Goal: Find specific page/section: Find specific page/section

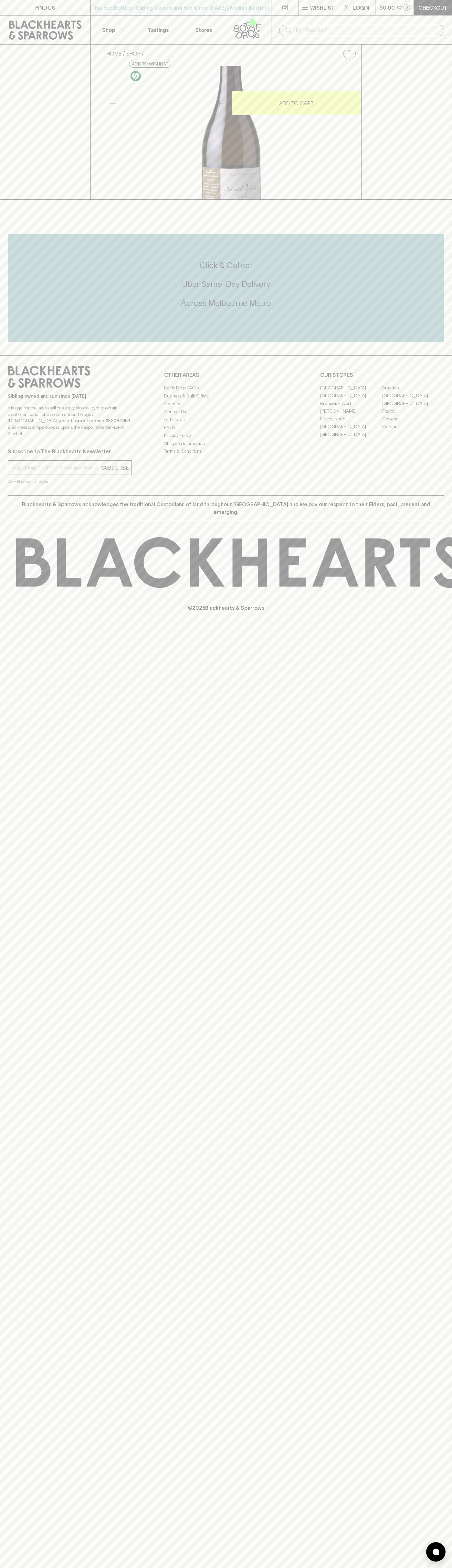
click at [403, 31] on input "text" at bounding box center [367, 30] width 145 height 10
click at [424, 965] on div "FIND US | No Bad Bottles | Sibling Owned and Run Since 2006 | No Bad Bottles | …" at bounding box center [226, 784] width 452 height 1568
click at [206, 1568] on html "FIND US | No Bad Bottles | Sibling Owned and Run Since 2006 | No Bad Bottles | …" at bounding box center [226, 784] width 452 height 1568
click at [1, 1149] on div "FIND US | No Bad Bottles | Sibling Owned and Run Since 2006 | No Bad Bottles | …" at bounding box center [226, 784] width 452 height 1568
